Goal: Entertainment & Leisure: Consume media (video, audio)

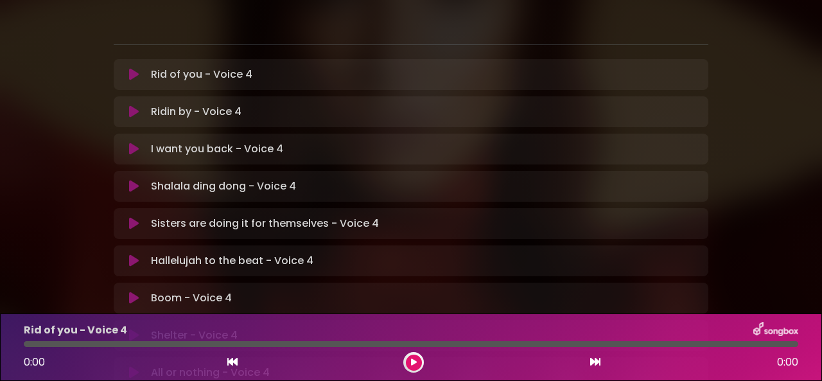
scroll to position [257, 0]
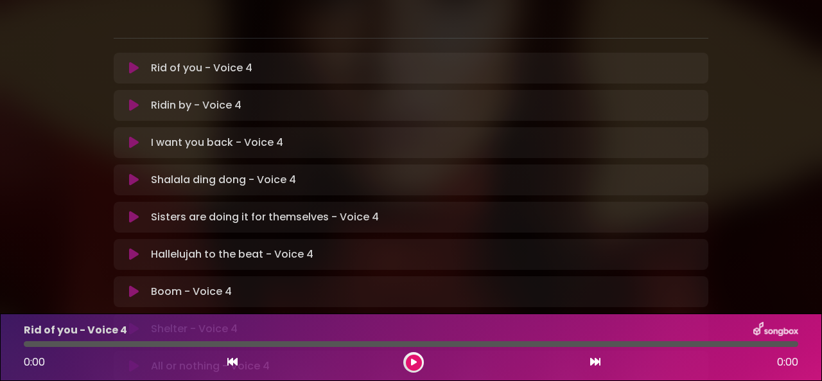
click at [135, 285] on icon at bounding box center [134, 291] width 10 height 13
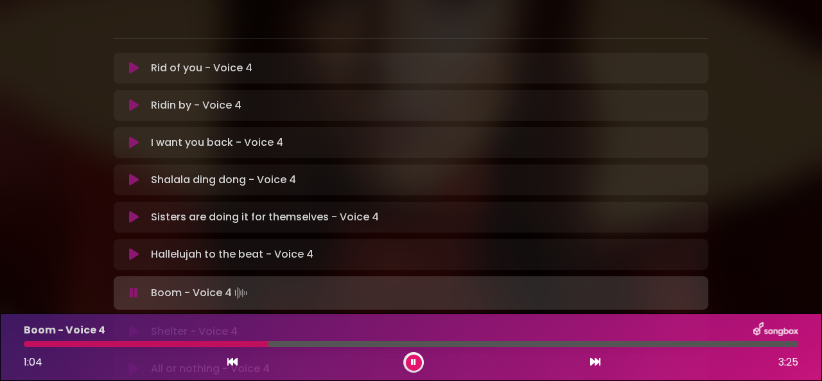
drag, startPoint x: 451, startPoint y: 343, endPoint x: 266, endPoint y: 345, distance: 185.5
click at [266, 345] on div at bounding box center [146, 344] width 245 height 6
drag, startPoint x: 274, startPoint y: 343, endPoint x: 209, endPoint y: 343, distance: 64.8
click at [210, 343] on div at bounding box center [117, 344] width 187 height 6
click at [594, 364] on icon at bounding box center [595, 361] width 10 height 10
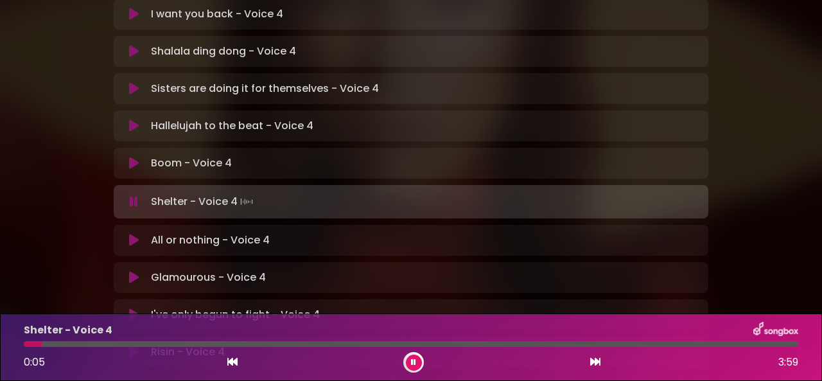
scroll to position [449, 0]
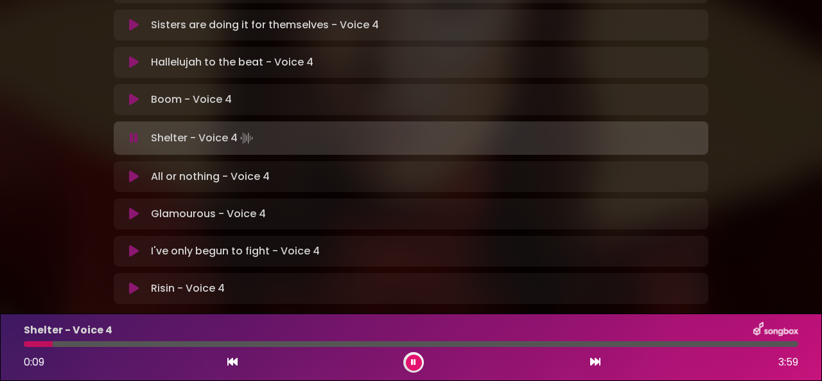
click at [178, 206] on p "Glamourous - Voice 4 Loading Track..." at bounding box center [208, 213] width 115 height 15
click at [133, 207] on icon at bounding box center [134, 213] width 10 height 13
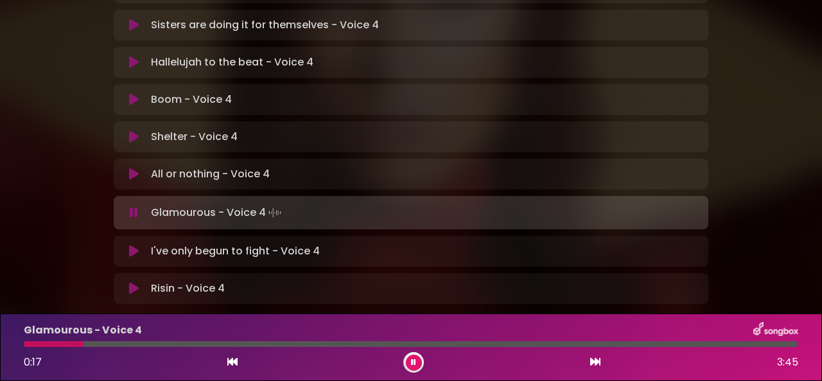
drag, startPoint x: 562, startPoint y: 326, endPoint x: 435, endPoint y: 239, distance: 153.3
drag, startPoint x: 234, startPoint y: 361, endPoint x: 732, endPoint y: 216, distance: 518.7
click at [411, 361] on icon at bounding box center [413, 362] width 5 height 8
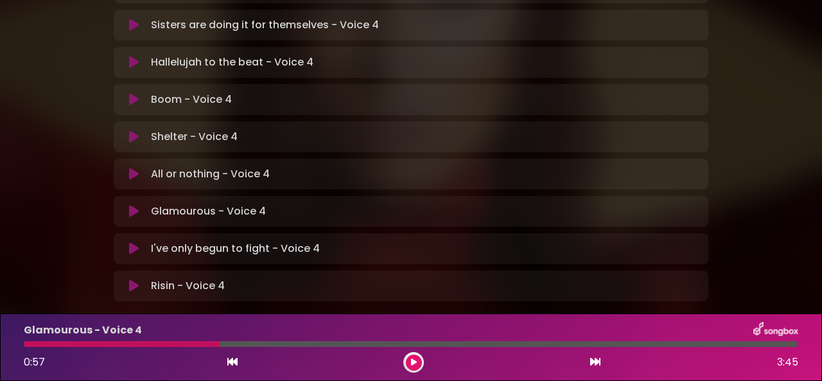
scroll to position [446, 0]
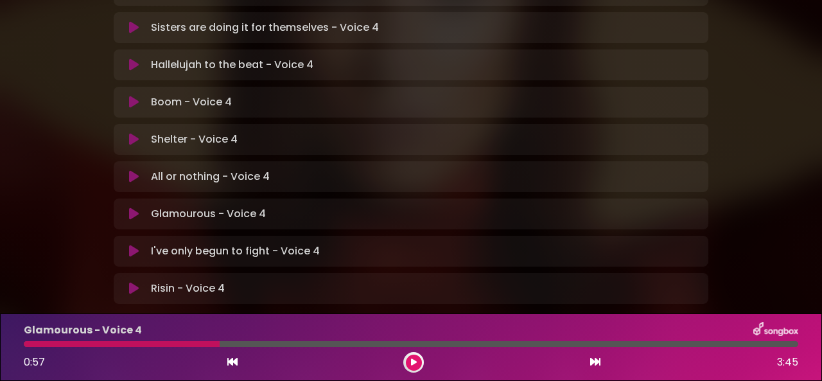
click at [411, 361] on icon at bounding box center [414, 362] width 6 height 8
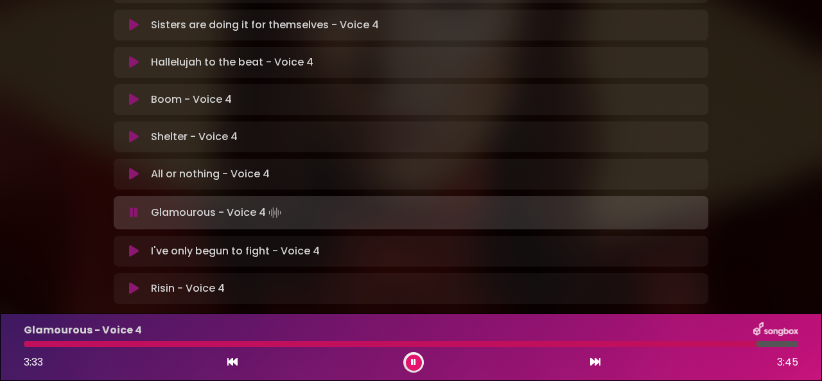
click at [413, 360] on icon at bounding box center [413, 362] width 5 height 8
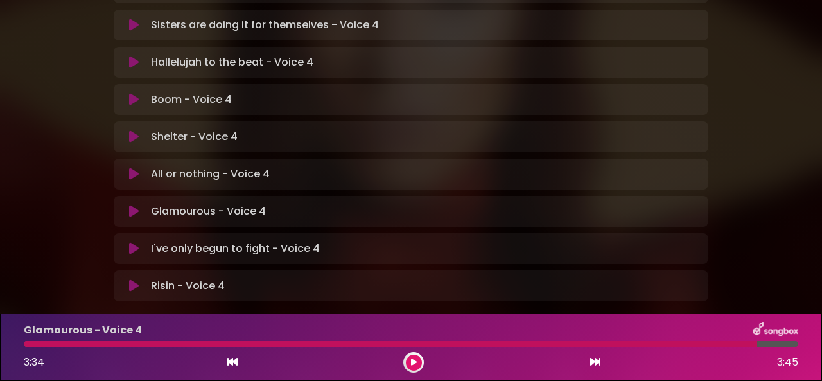
scroll to position [446, 0]
